Goal: Check status: Check status

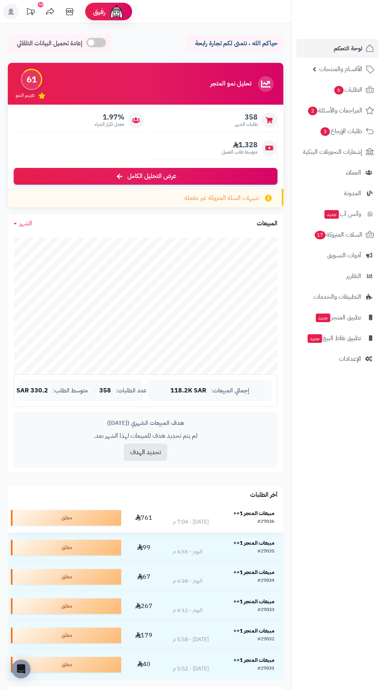
click at [255, 510] on strong "مبيعات المتجر 1++" at bounding box center [253, 513] width 41 height 8
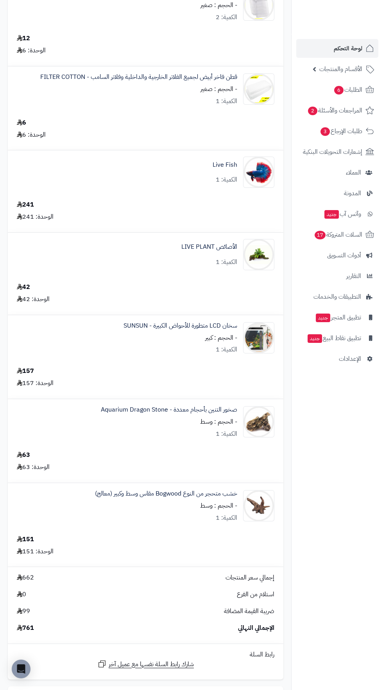
scroll to position [199, 0]
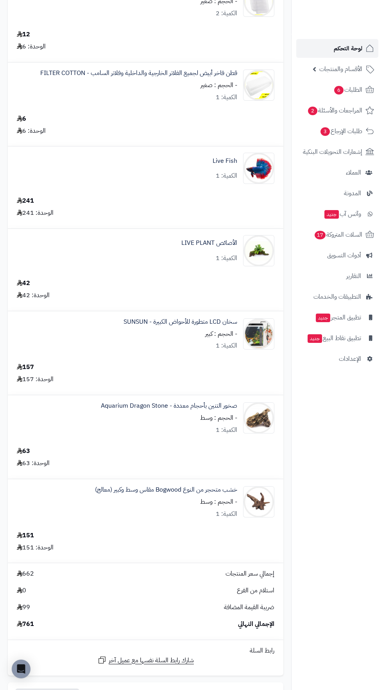
click at [350, 48] on span "لوحة التحكم" at bounding box center [348, 48] width 29 height 11
